Goal: Information Seeking & Learning: Learn about a topic

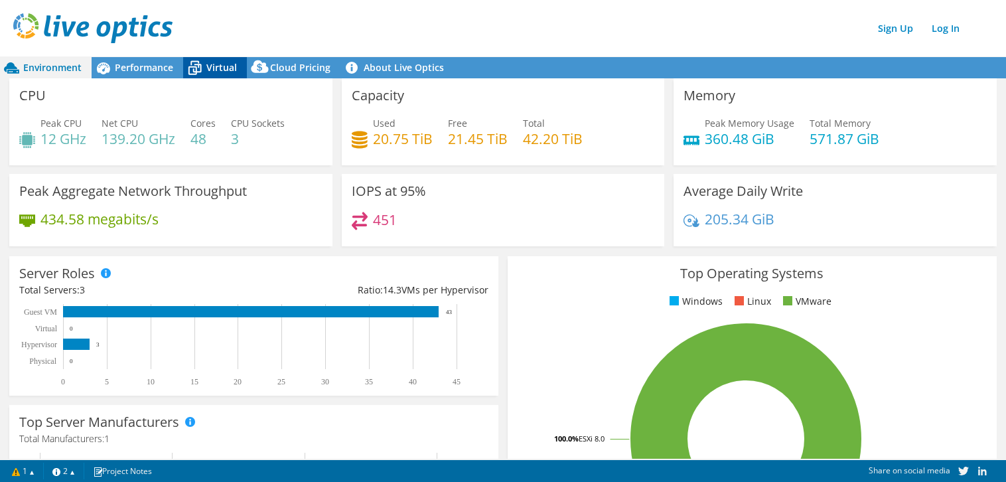
click at [226, 66] on span "Virtual" at bounding box center [221, 67] width 31 height 13
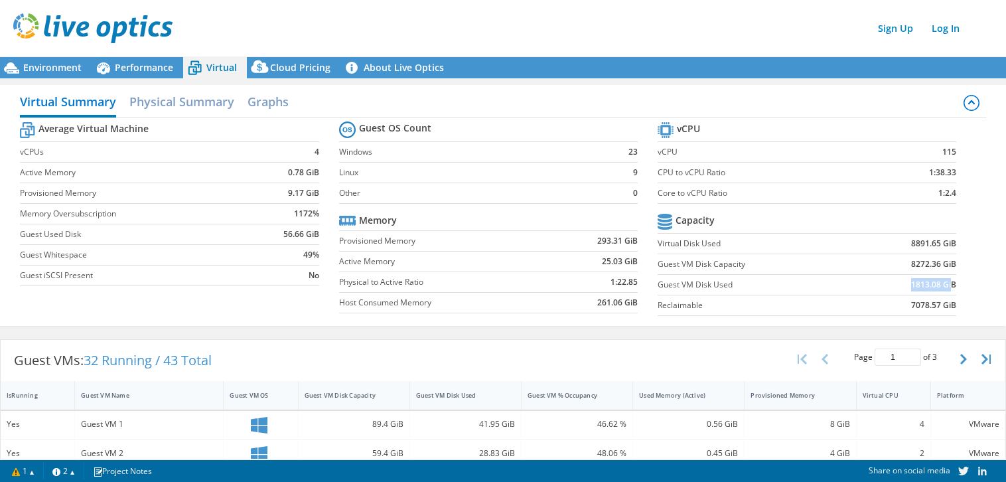
drag, startPoint x: 889, startPoint y: 281, endPoint x: 943, endPoint y: 278, distance: 54.5
click at [943, 278] on td "1813.08 GiB" at bounding box center [907, 285] width 97 height 21
click at [139, 70] on span "Performance" at bounding box center [144, 67] width 58 height 13
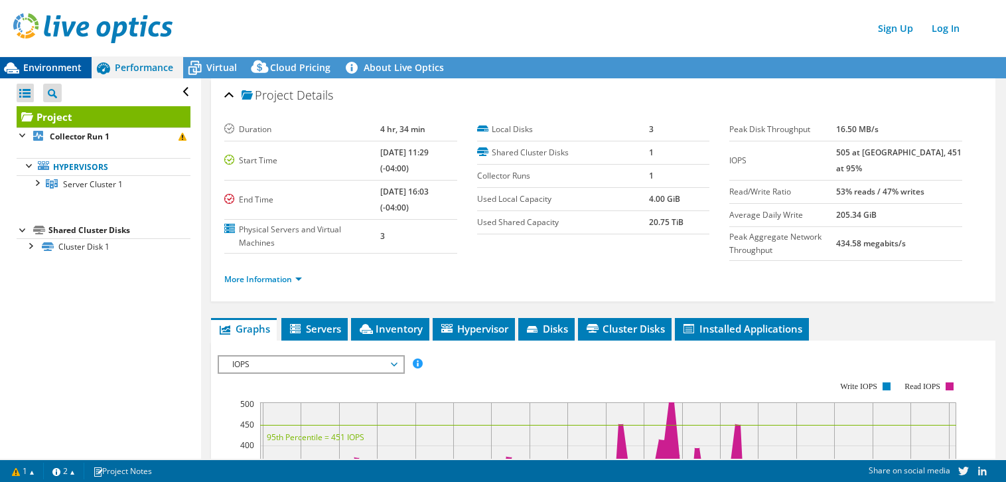
click at [58, 66] on span "Environment" at bounding box center [52, 67] width 58 height 13
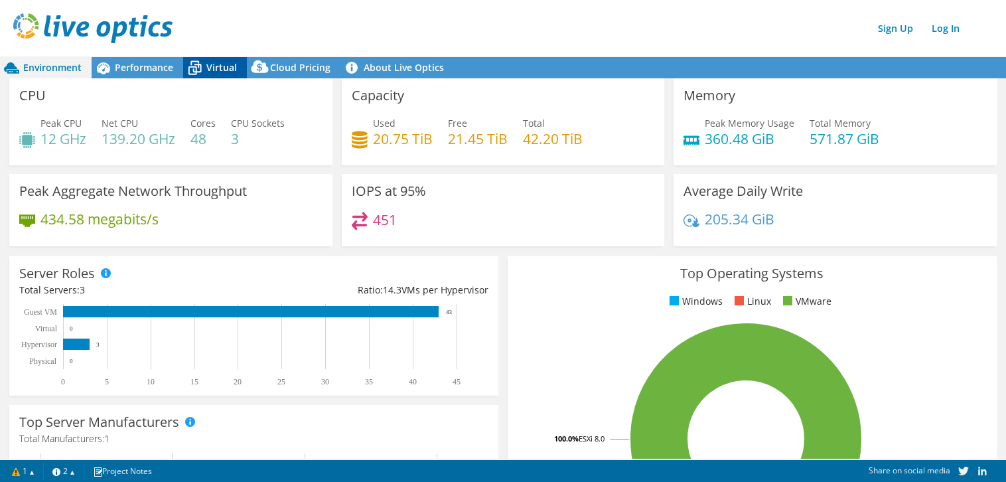
click at [212, 67] on span "Virtual" at bounding box center [221, 67] width 31 height 13
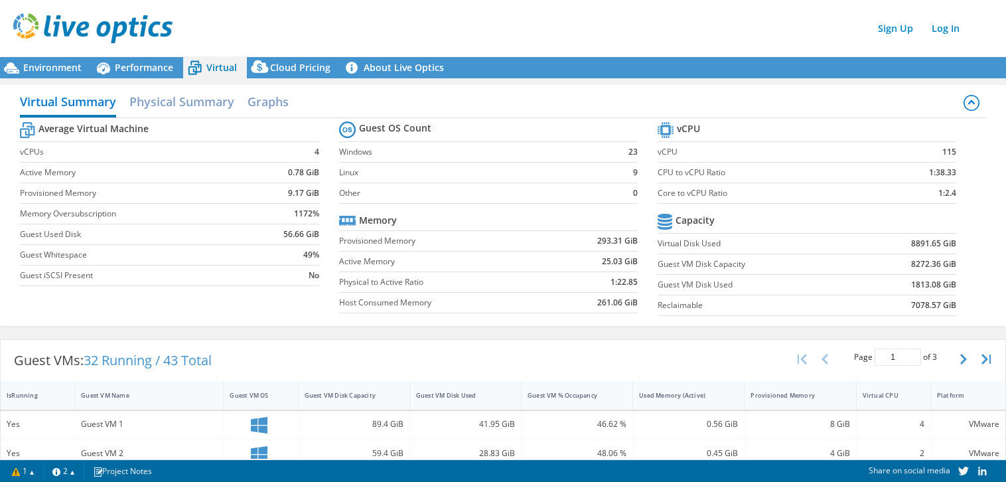
click at [911, 284] on b "1813.08 GiB" at bounding box center [933, 284] width 45 height 13
drag, startPoint x: 907, startPoint y: 283, endPoint x: 920, endPoint y: 280, distance: 14.3
click at [920, 280] on b "1813.08 GiB" at bounding box center [933, 284] width 45 height 13
click at [133, 68] on span "Performance" at bounding box center [144, 67] width 58 height 13
